Goal: Task Accomplishment & Management: Use online tool/utility

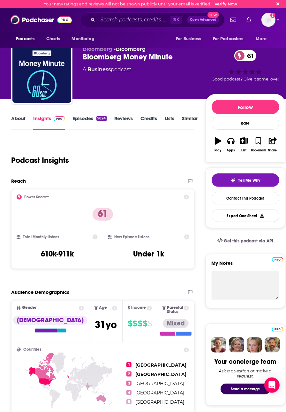
click at [82, 121] on link "Episodes 9824" at bounding box center [90, 122] width 34 height 15
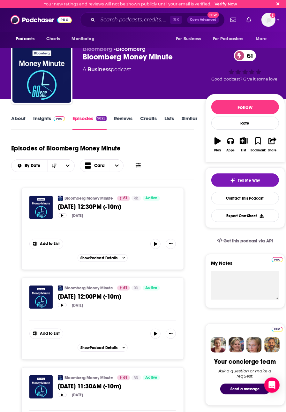
click at [138, 165] on icon at bounding box center [138, 165] width 5 height 4
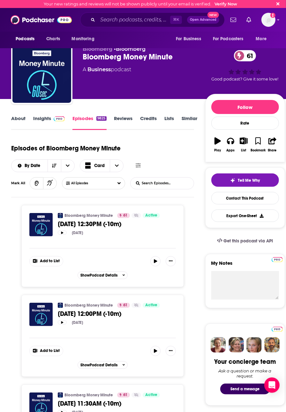
click at [152, 120] on link "Credits" at bounding box center [149, 122] width 17 height 15
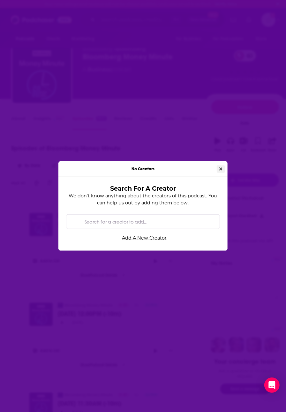
click at [217, 168] on button "Close" at bounding box center [221, 169] width 8 height 7
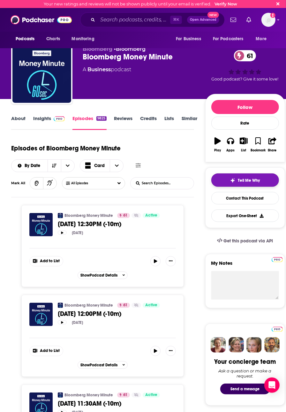
click at [225, 180] on button "Tell Me Why" at bounding box center [246, 180] width 68 height 13
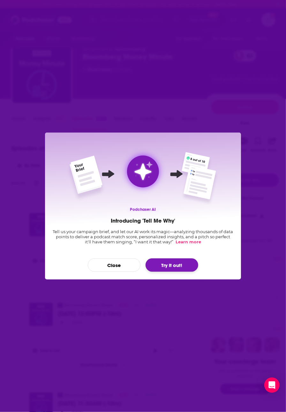
click at [172, 262] on button "Try it out!" at bounding box center [172, 265] width 53 height 13
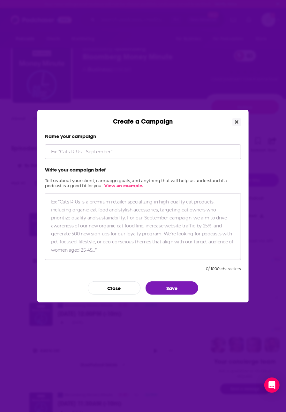
click at [145, 150] on input "Create a Campaign" at bounding box center [143, 151] width 196 height 15
click at [120, 153] on input "Create a Campaign" at bounding box center [143, 151] width 196 height 15
click at [149, 212] on textarea "Create a Campaign" at bounding box center [143, 226] width 196 height 67
click at [87, 151] on input "[PERSON_NAME], CEO of Colliers US" at bounding box center [143, 151] width 196 height 15
type input "[PERSON_NAME], CEO, Colliers US"
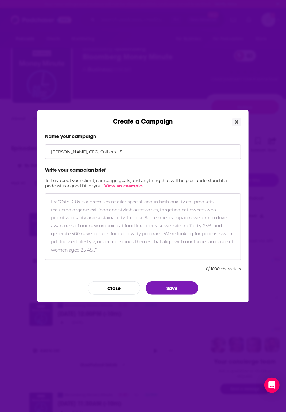
click at [88, 200] on textarea "Create a Campaign" at bounding box center [143, 226] width 196 height 67
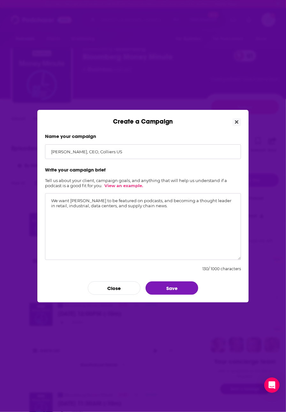
click at [127, 185] on link "View an example." at bounding box center [123, 185] width 39 height 5
click at [150, 205] on textarea "We want [PERSON_NAME] to be featured on podcasts, and becoming a thought leader…" at bounding box center [143, 226] width 196 height 67
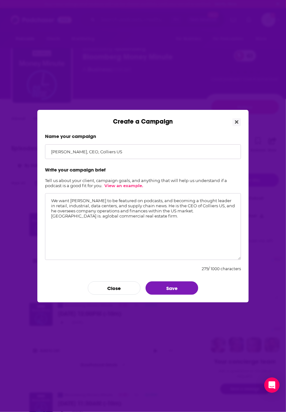
click at [213, 211] on textarea "We want [PERSON_NAME] to be featured on podcasts, and becoming a thought leader…" at bounding box center [143, 226] width 196 height 67
click at [210, 210] on textarea "We want [PERSON_NAME] to be featured on podcasts, and becoming a thought leader…" at bounding box center [143, 226] width 196 height 67
type textarea "We want [PERSON_NAME] to be featured on podcasts, and becoming a thought leader…"
click at [172, 285] on button "Save" at bounding box center [172, 288] width 53 height 13
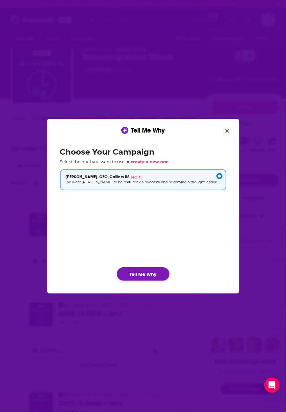
click at [145, 274] on button "Tell Me Why" at bounding box center [143, 273] width 53 height 13
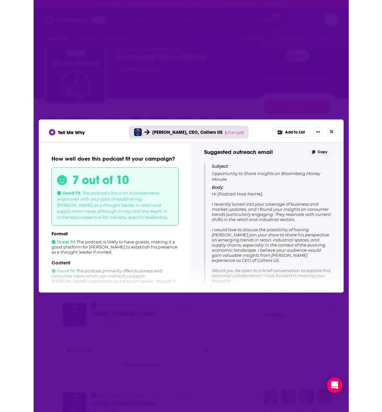
scroll to position [59, 0]
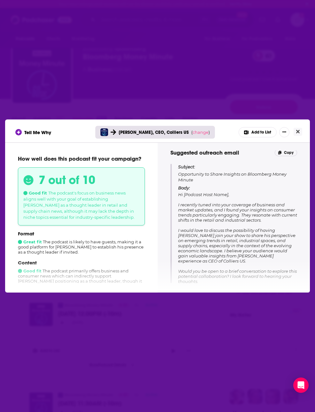
click at [214, 97] on div "Tell Me Why [PERSON_NAME], CEO, Colliers US ( change ) Add to List How well doe…" at bounding box center [157, 206] width 315 height 412
click at [252, 134] on button "Add to List" at bounding box center [257, 132] width 38 height 10
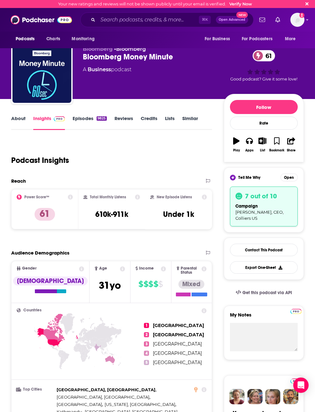
click at [192, 124] on div "Add Podcast to List Bloomberg Money Minute 61 Bloomberg Money Minute [PERSON_NA…" at bounding box center [157, 206] width 315 height 412
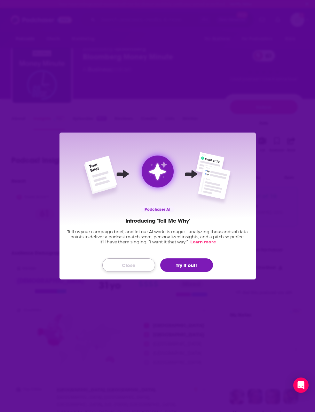
click at [134, 264] on button "Close" at bounding box center [128, 265] width 53 height 13
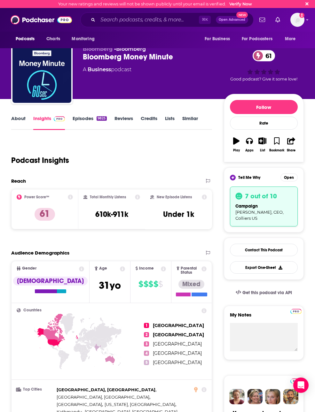
click at [257, 212] on span "[PERSON_NAME], CEO, Colliers US" at bounding box center [259, 215] width 48 height 11
click at [286, 178] on button "Open" at bounding box center [288, 178] width 17 height 8
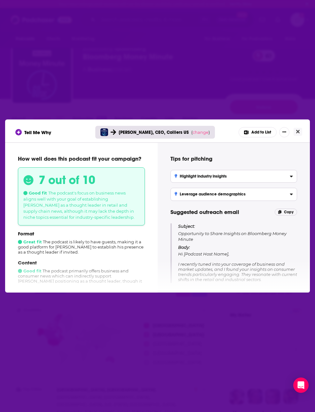
click at [255, 136] on button "Add to List" at bounding box center [257, 132] width 38 height 10
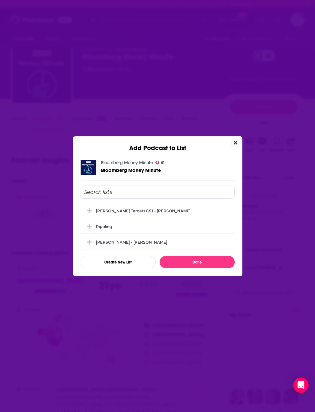
click at [233, 145] on button "Close" at bounding box center [235, 143] width 9 height 8
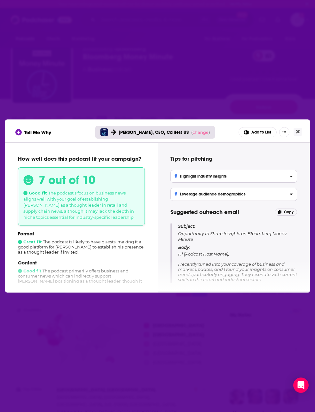
click at [131, 64] on div "Tell Me Why [PERSON_NAME], CEO, Colliers US ( change ) Add to List How well doe…" at bounding box center [157, 206] width 315 height 412
click at [286, 130] on icon "Close" at bounding box center [298, 131] width 4 height 5
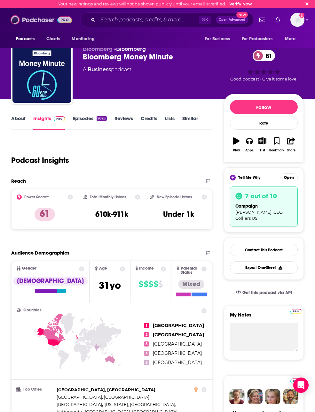
click at [27, 19] on img at bounding box center [41, 20] width 61 height 12
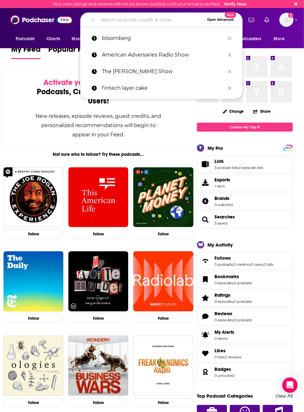
click at [128, 22] on input "Search podcasts, credits, & more..." at bounding box center [151, 20] width 106 height 10
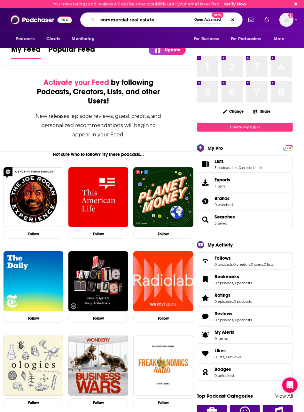
type input "commercial real estate"
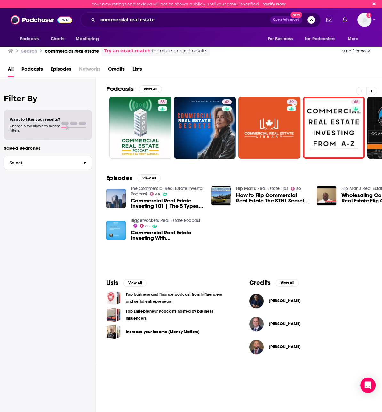
click at [286, 22] on button "Open Advanced New" at bounding box center [286, 20] width 32 height 8
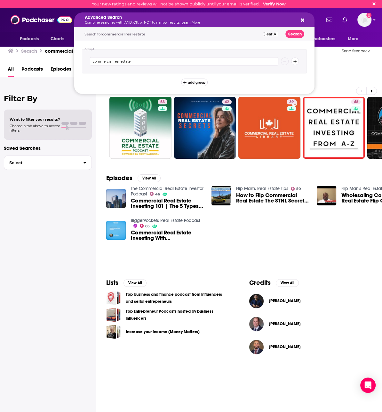
click at [200, 82] on span "add group" at bounding box center [197, 83] width 18 height 4
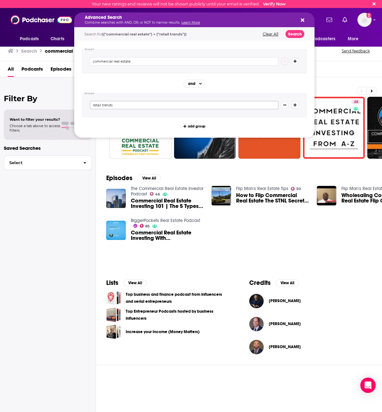
type input "retail trends"
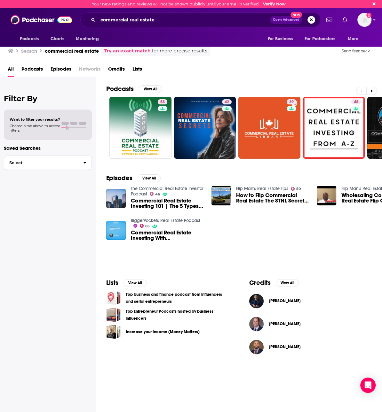
click at [221, 224] on div "The Commercial Real Estate Investor Podcast 46 Commercial Real Estate Investing…" at bounding box center [238, 215] width 265 height 58
click at [90, 40] on span "Monitoring" at bounding box center [87, 39] width 23 height 9
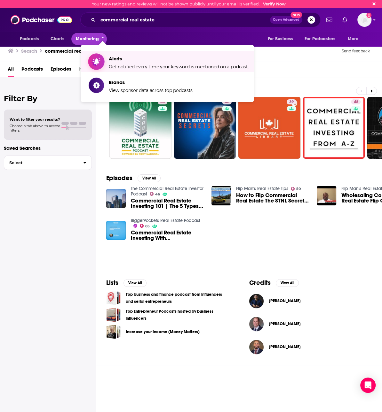
click at [116, 60] on span "Alerts" at bounding box center [179, 59] width 140 height 6
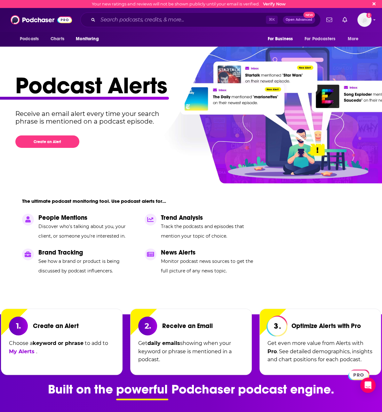
scroll to position [1, 0]
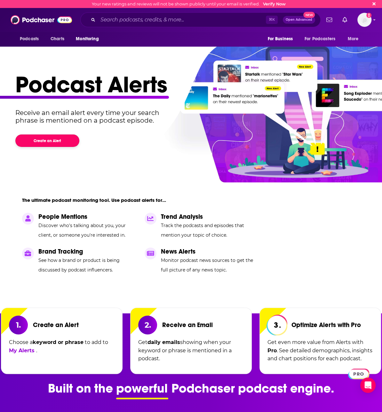
click at [62, 143] on button "Create an Alert" at bounding box center [47, 141] width 64 height 12
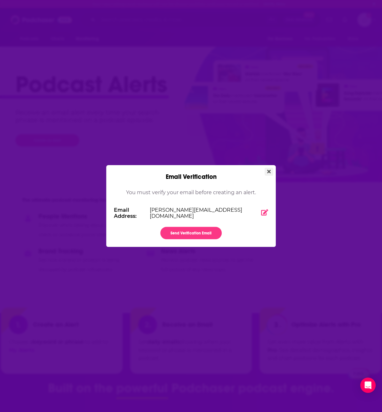
click at [267, 173] on icon "Close" at bounding box center [269, 171] width 4 height 5
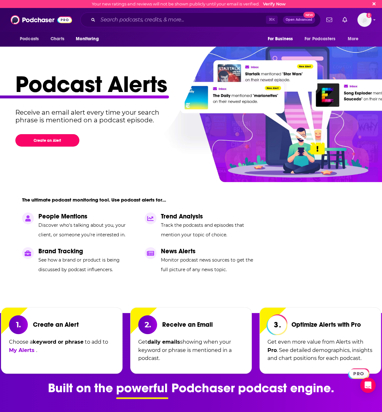
scroll to position [1, 0]
